Goal: Task Accomplishment & Management: Use online tool/utility

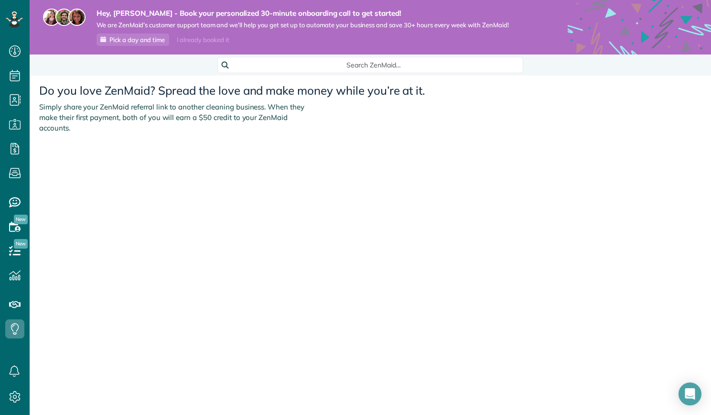
scroll to position [4, 4]
click at [15, 245] on span "New" at bounding box center [21, 244] width 14 height 10
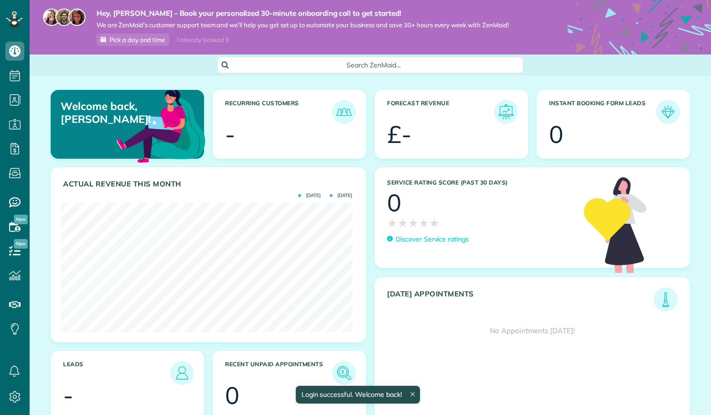
scroll to position [130, 292]
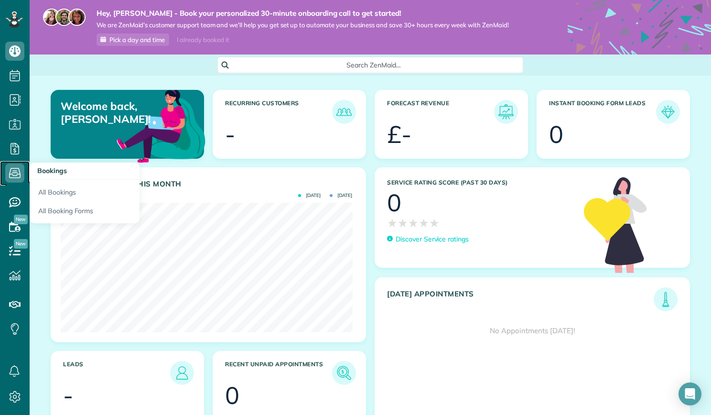
click at [18, 180] on icon at bounding box center [14, 173] width 19 height 19
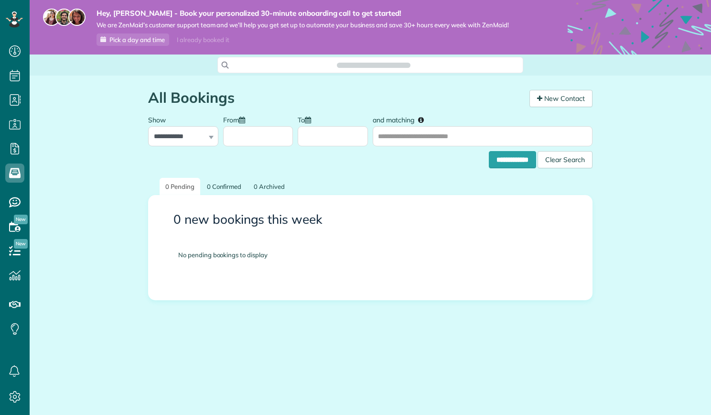
scroll to position [4, 4]
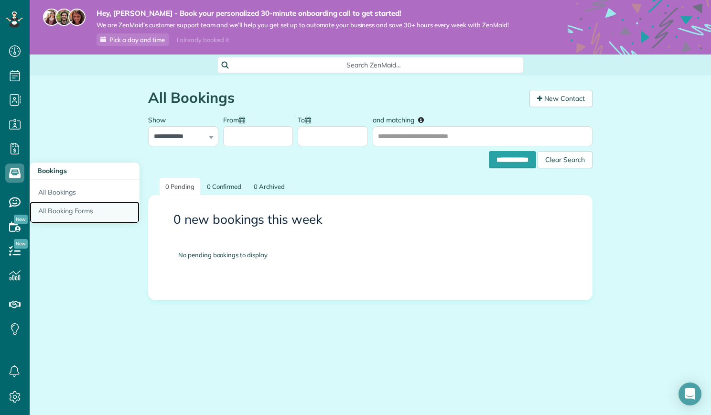
click at [62, 212] on link "All Booking Forms" at bounding box center [85, 213] width 110 height 22
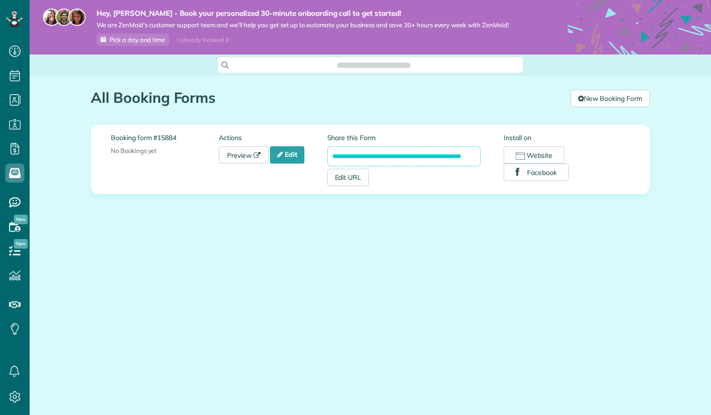
scroll to position [4, 4]
click at [543, 158] on button "Website" at bounding box center [534, 154] width 61 height 17
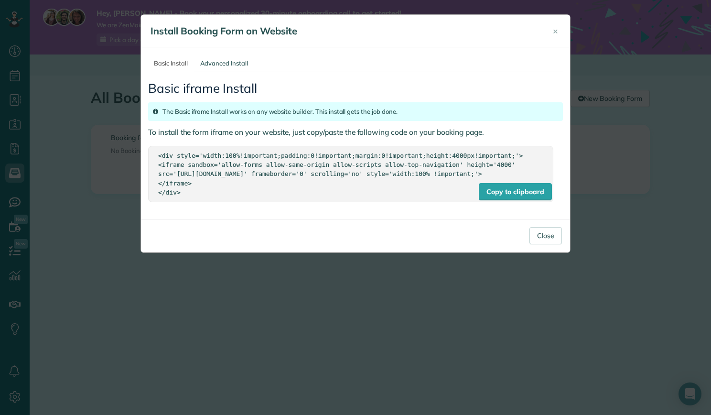
drag, startPoint x: 157, startPoint y: 156, endPoint x: 242, endPoint y: 202, distance: 97.1
click at [242, 202] on div "Copy to clipboard <div style='width:100%!important;padding:0!important;margin:0…" at bounding box center [350, 174] width 405 height 56
copy div "<div style='width:100%!important;padding:0!important;margin:0!important;height:…"
click at [542, 243] on button "Close" at bounding box center [546, 235] width 33 height 17
